Goal: Information Seeking & Learning: Learn about a topic

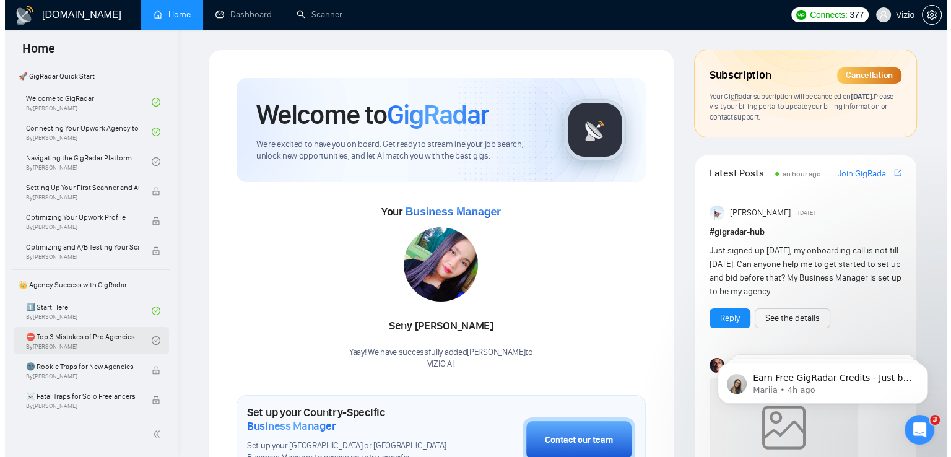
scroll to position [62, 0]
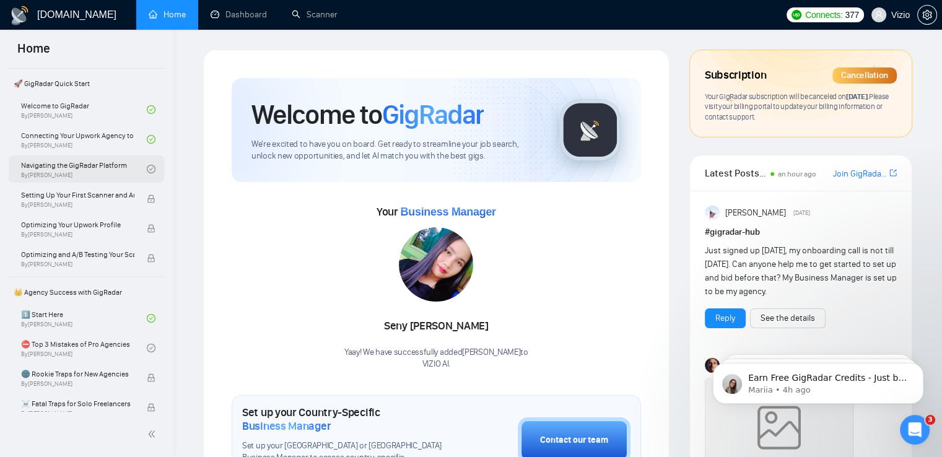
click at [101, 164] on link "Navigating the GigRadar Platform By [PERSON_NAME]" at bounding box center [84, 168] width 126 height 27
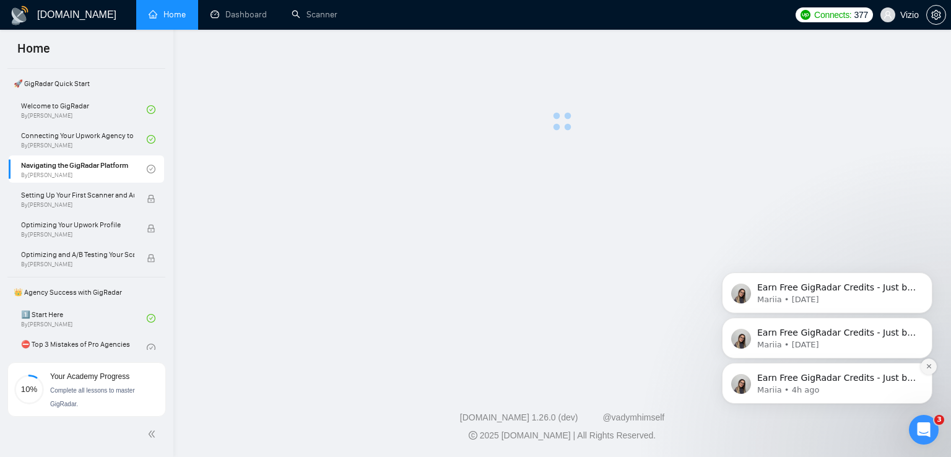
click at [927, 365] on icon "Dismiss notification" at bounding box center [929, 366] width 7 height 7
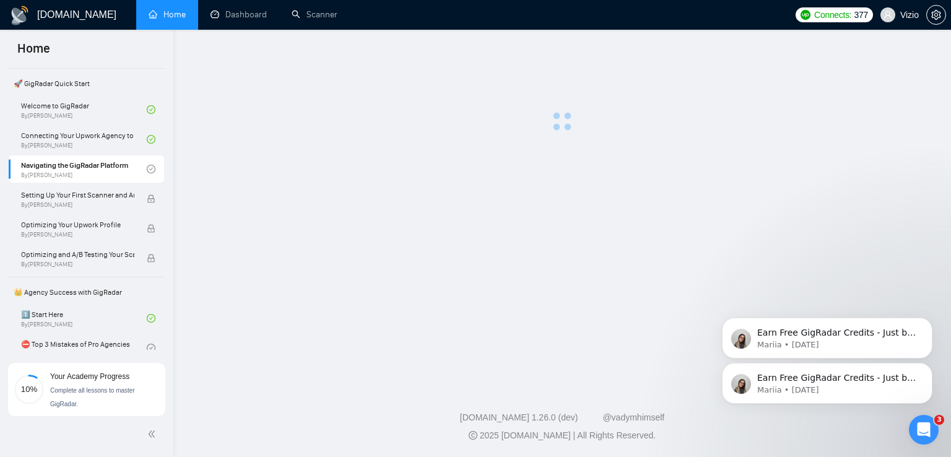
drag, startPoint x: 925, startPoint y: 368, endPoint x: 926, endPoint y: 327, distance: 40.9
click at [926, 368] on icon "Dismiss notification" at bounding box center [929, 367] width 6 height 6
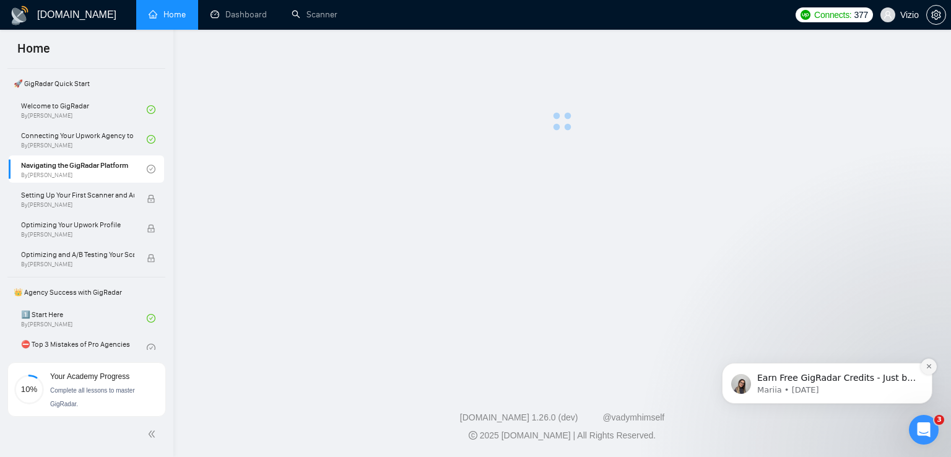
click at [927, 368] on icon "Dismiss notification" at bounding box center [929, 366] width 7 height 7
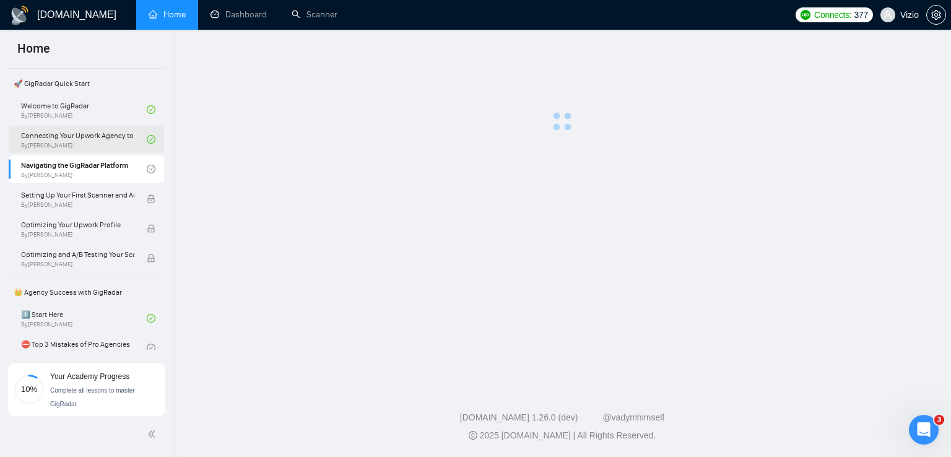
click at [69, 134] on link "Connecting Your Upwork Agency to GigRadar By [PERSON_NAME]" at bounding box center [84, 139] width 126 height 27
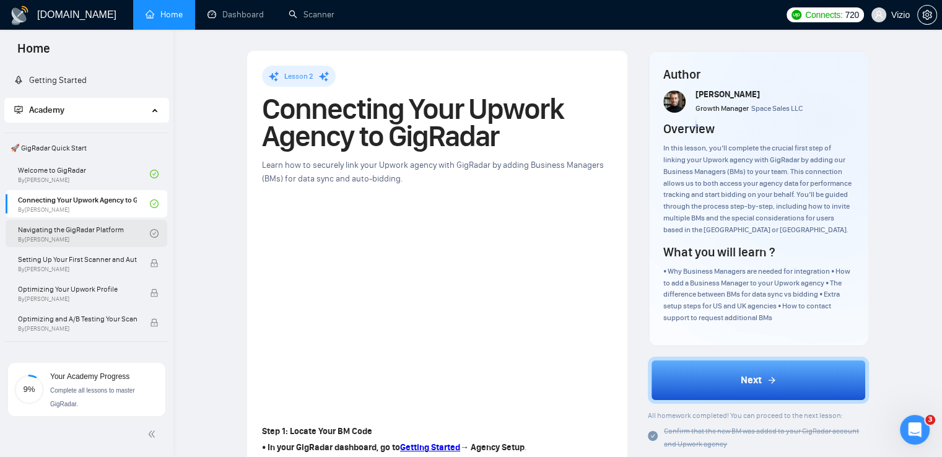
click at [101, 231] on link "Navigating the GigRadar Platform By Vlad Timinsky" at bounding box center [84, 233] width 132 height 27
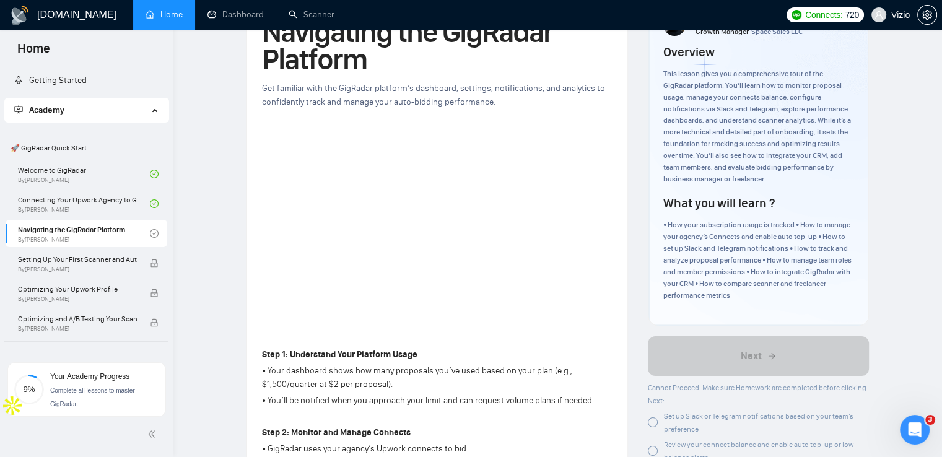
scroll to position [62, 0]
